Goal: Task Accomplishment & Management: Manage account settings

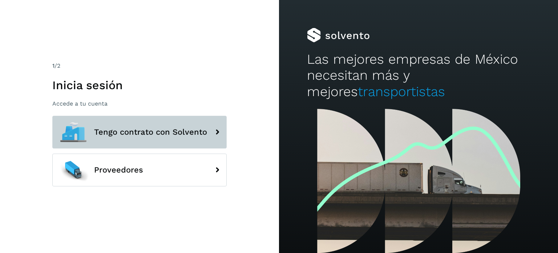
click at [129, 120] on button "Tengo contrato con Solvento" at bounding box center [139, 132] width 174 height 33
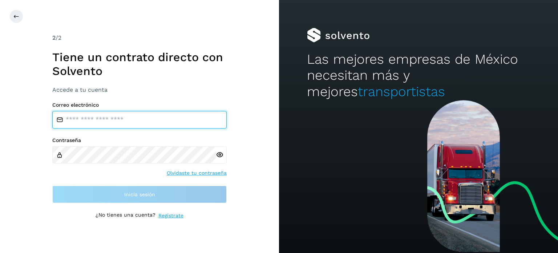
click at [125, 120] on input "email" at bounding box center [139, 119] width 174 height 17
click at [111, 119] on input "email" at bounding box center [139, 119] width 174 height 17
type input "**********"
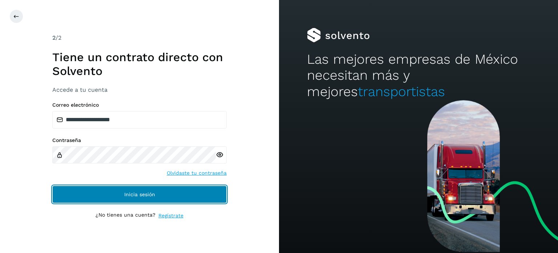
drag, startPoint x: 127, startPoint y: 194, endPoint x: 142, endPoint y: 194, distance: 15.6
click at [126, 194] on span "Inicia sesión" at bounding box center [139, 194] width 31 height 5
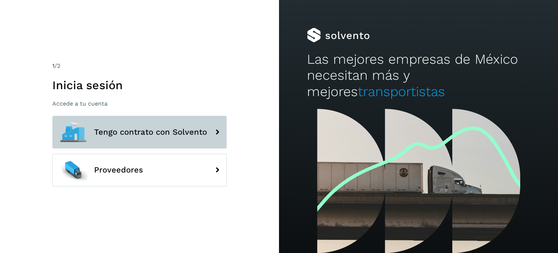
click at [134, 130] on span "Tengo contrato con Solvento" at bounding box center [150, 132] width 113 height 9
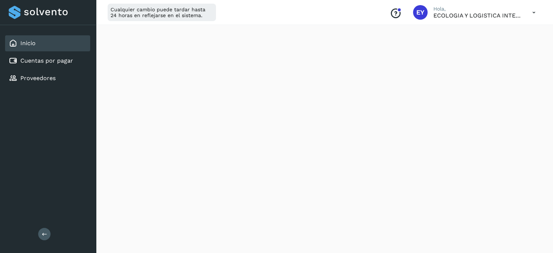
scroll to position [109, 0]
click at [29, 45] on link "Inicio" at bounding box center [27, 43] width 15 height 7
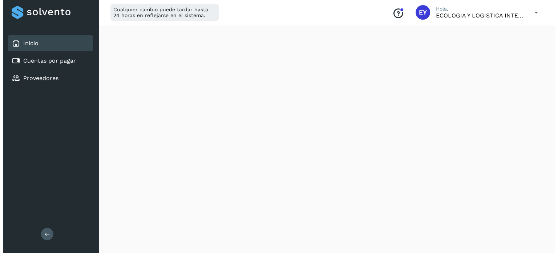
scroll to position [0, 0]
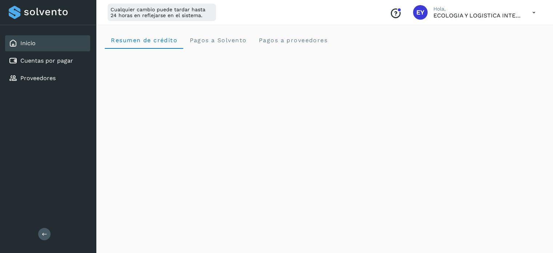
click at [506, 15] on p "ECOLOGIA Y LOGISTICA INTEGRAL SA DE CV" at bounding box center [476, 15] width 87 height 7
click at [533, 12] on icon at bounding box center [533, 12] width 15 height 15
click at [495, 50] on div "Cerrar sesión" at bounding box center [497, 47] width 87 height 14
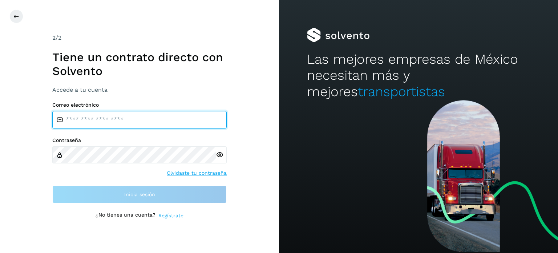
click at [114, 125] on input "email" at bounding box center [139, 119] width 174 height 17
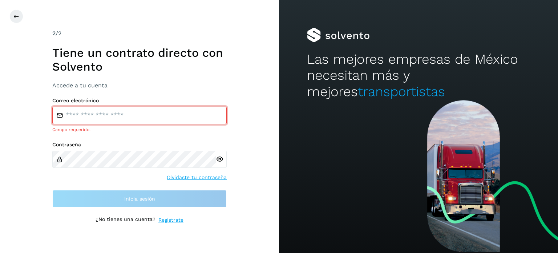
type input "**********"
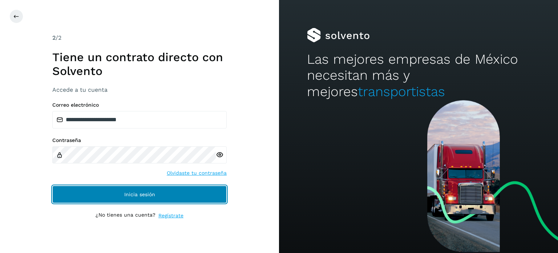
click at [130, 196] on span "Inicia sesión" at bounding box center [139, 194] width 31 height 5
